Goal: Transaction & Acquisition: Purchase product/service

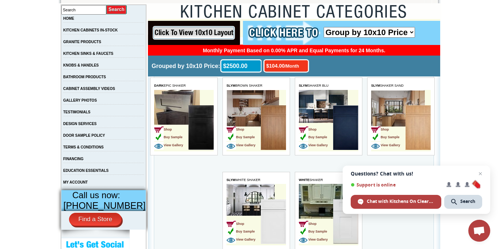
scroll to position [134, 0]
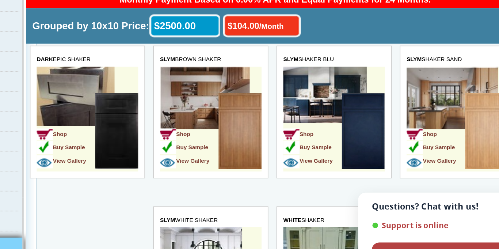
click at [280, 38] on td "Shop Buy Sample View Gallery" at bounding box center [266, 55] width 34 height 46
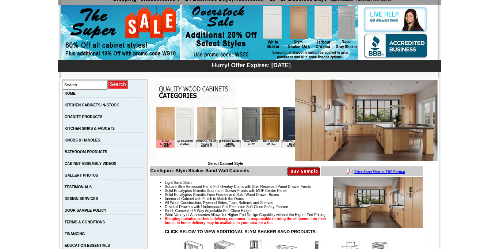
scroll to position [56, 0]
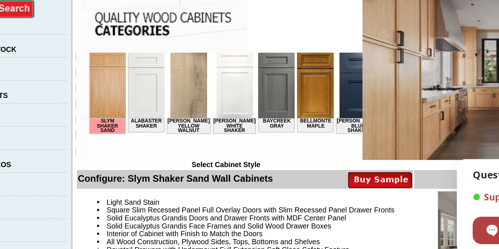
click at [197, 73] on img at bounding box center [204, 68] width 19 height 33
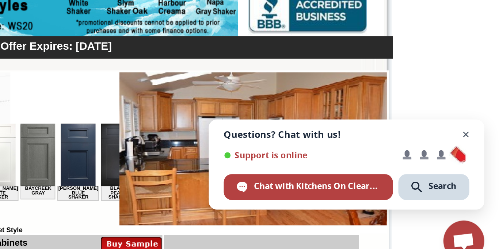
click at [480, 174] on span "Open chat" at bounding box center [480, 173] width 9 height 9
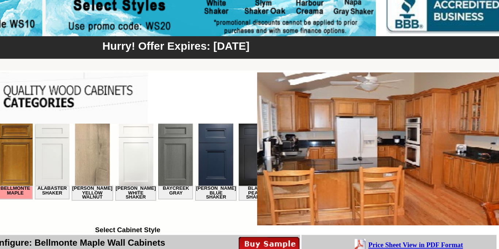
click at [85, 156] on img at bounding box center [93, 139] width 19 height 33
